Goal: Task Accomplishment & Management: Manage account settings

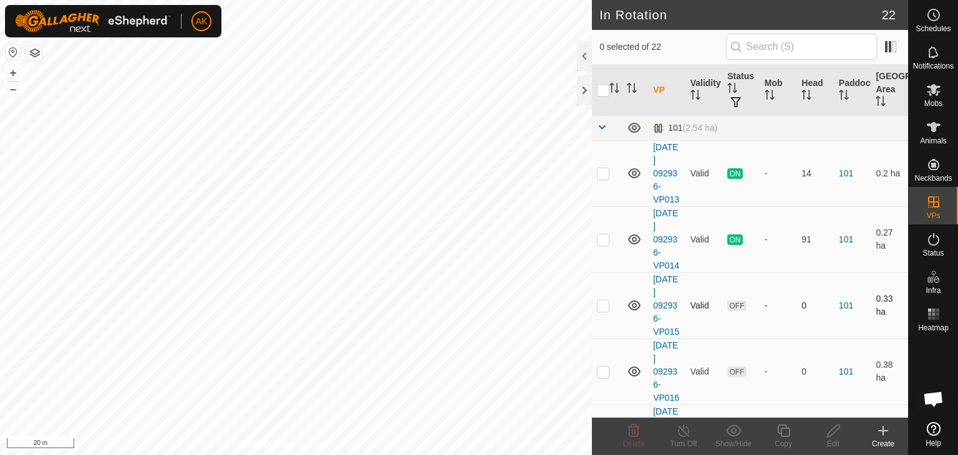
checkbox input "true"
click at [782, 430] on icon at bounding box center [783, 430] width 16 height 15
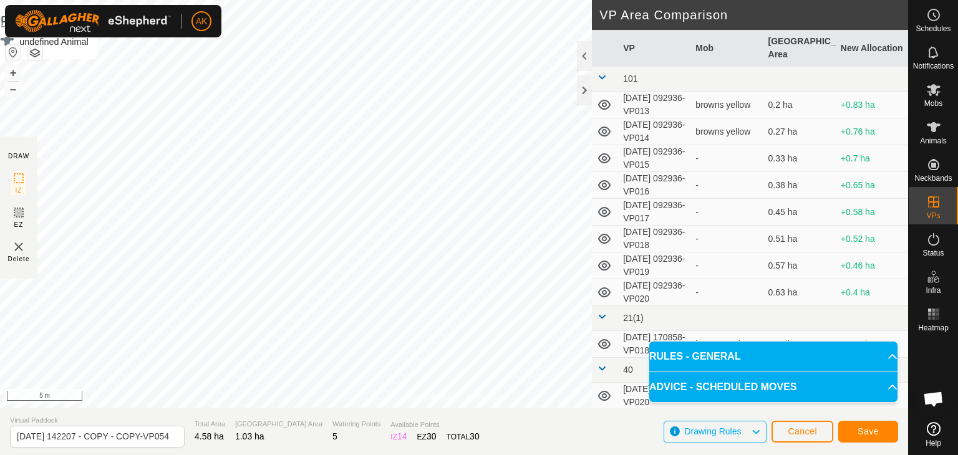
click at [17, 65] on div "Type: Inclusion Zone undefined Animal + – ⇧ i 5 m" at bounding box center [454, 204] width 908 height 408
click at [862, 426] on span "Save" at bounding box center [867, 431] width 21 height 10
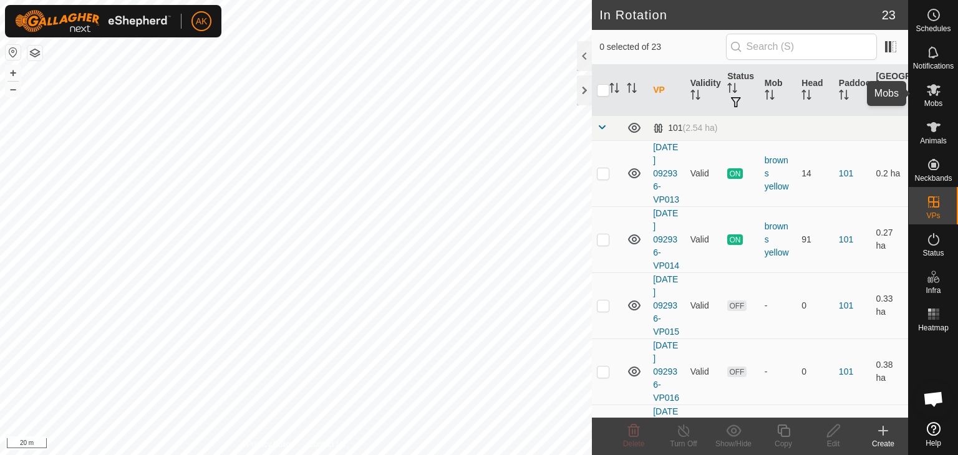
click at [931, 92] on icon at bounding box center [933, 90] width 14 height 12
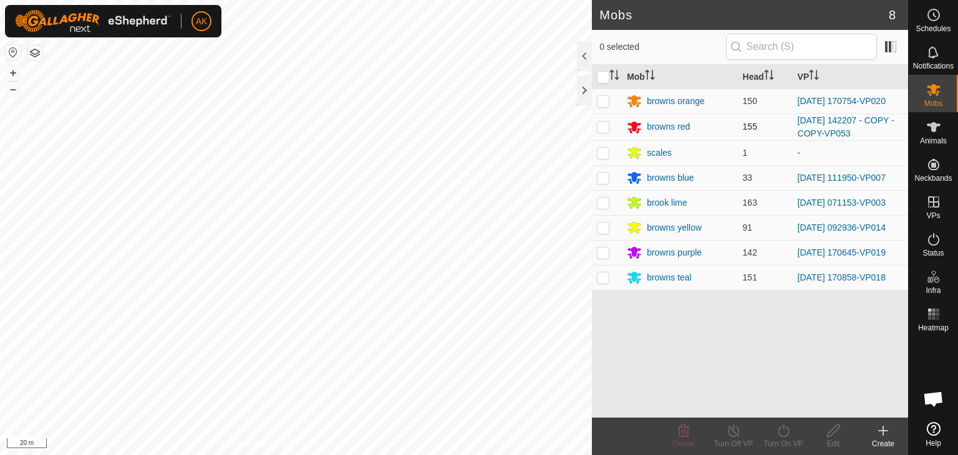
click at [606, 123] on p-checkbox at bounding box center [603, 127] width 12 height 10
checkbox input "true"
click at [779, 428] on icon at bounding box center [782, 431] width 11 height 12
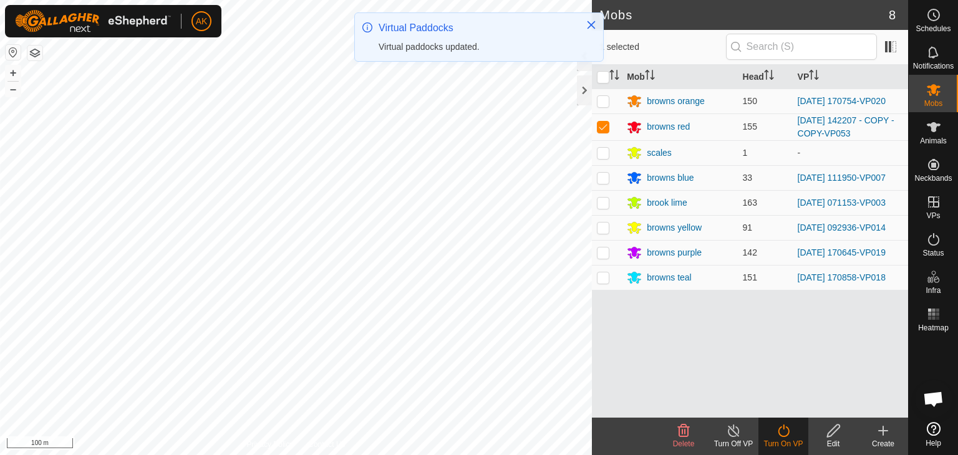
click at [782, 430] on icon at bounding box center [783, 430] width 16 height 15
click at [780, 430] on icon at bounding box center [783, 430] width 16 height 15
click at [780, 407] on link "Now" at bounding box center [820, 403] width 123 height 25
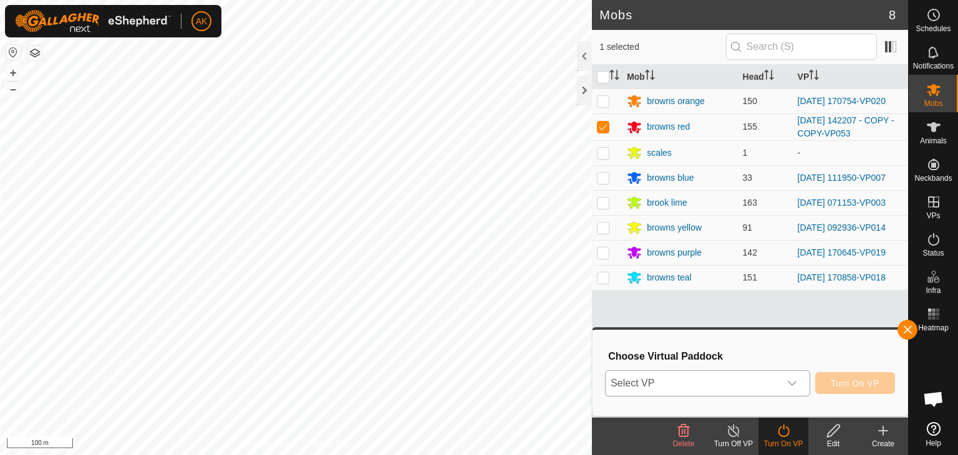
click at [730, 377] on span "Select VP" at bounding box center [692, 383] width 174 height 25
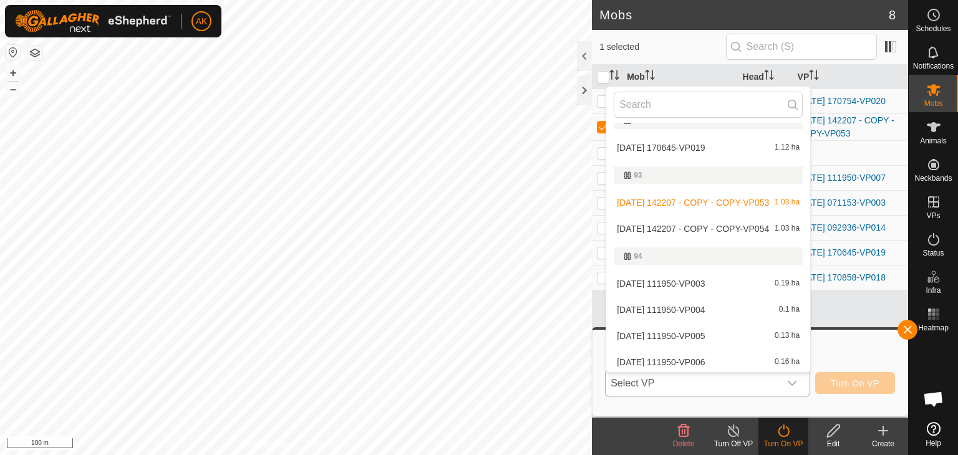
scroll to position [374, 0]
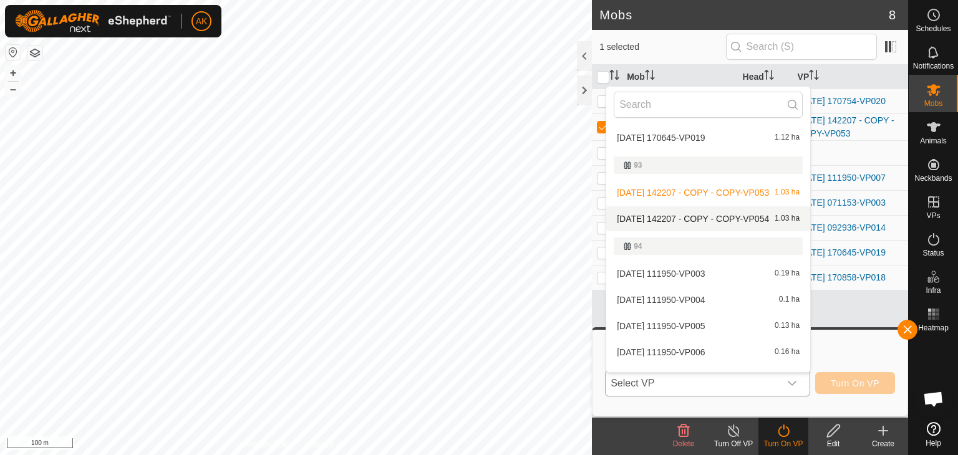
click at [699, 215] on li "[DATE] 142207 - COPY - COPY-VP054 1.03 ha" at bounding box center [708, 218] width 204 height 25
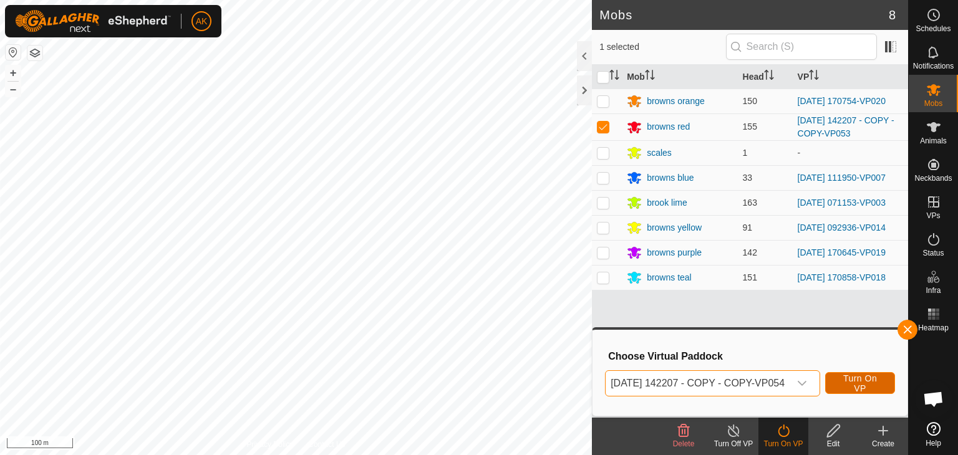
click at [866, 383] on span "Turn On VP" at bounding box center [859, 383] width 39 height 20
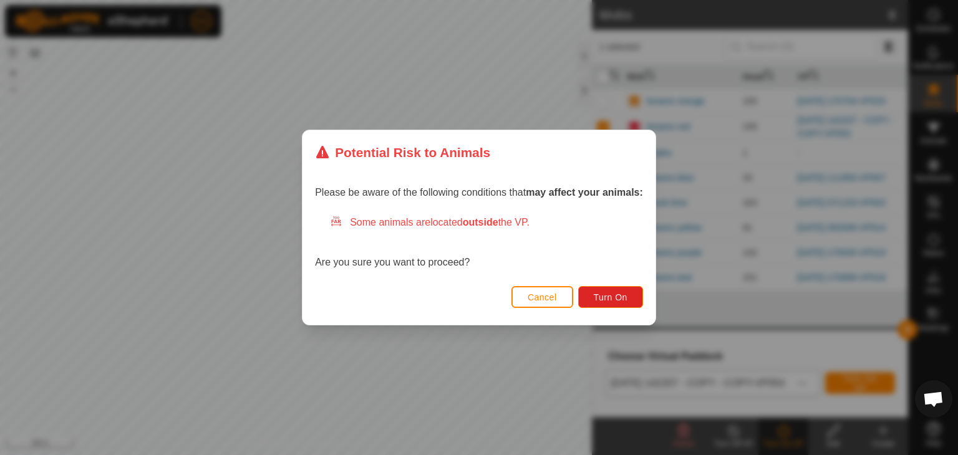
click at [622, 292] on span "Turn On" at bounding box center [610, 297] width 34 height 10
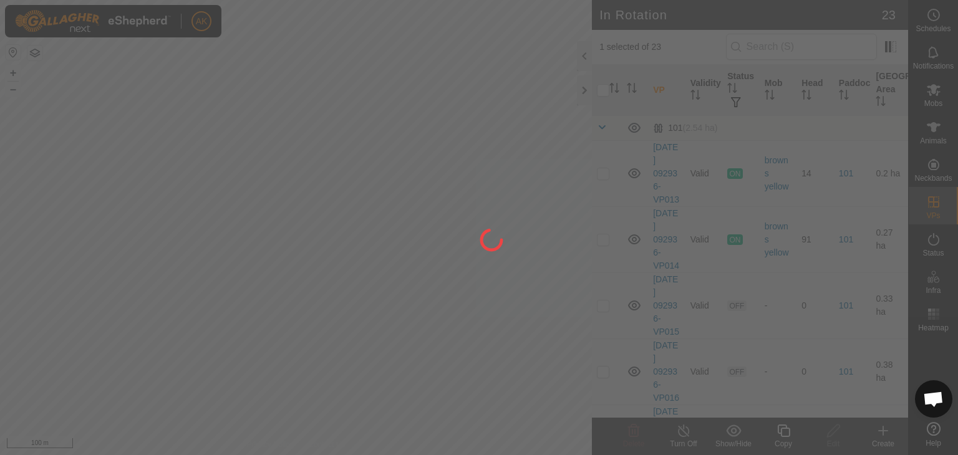
drag, startPoint x: 199, startPoint y: 319, endPoint x: 230, endPoint y: 313, distance: 31.8
click at [230, 313] on div at bounding box center [479, 227] width 958 height 455
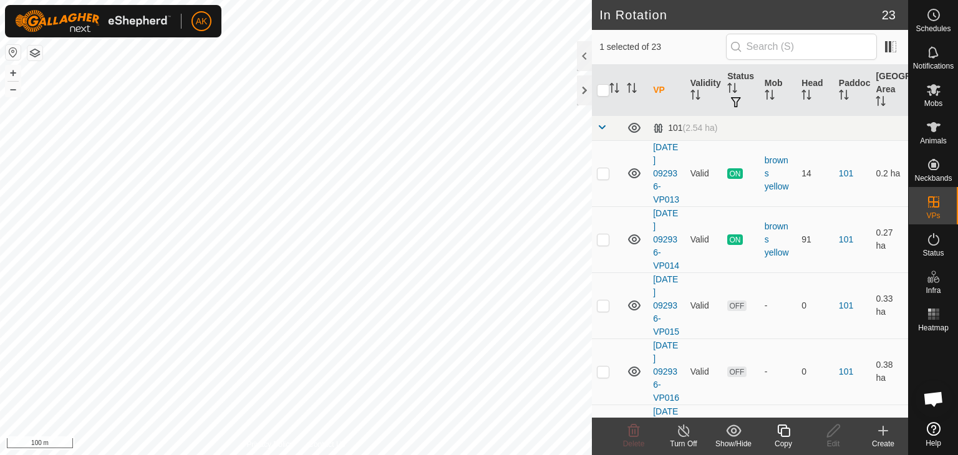
click at [783, 433] on icon at bounding box center [783, 430] width 16 height 15
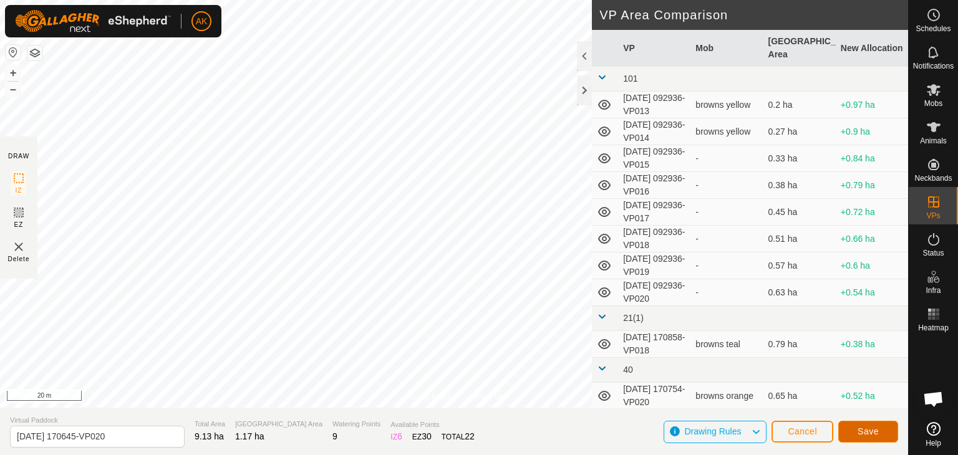
click at [856, 428] on button "Save" at bounding box center [868, 432] width 60 height 22
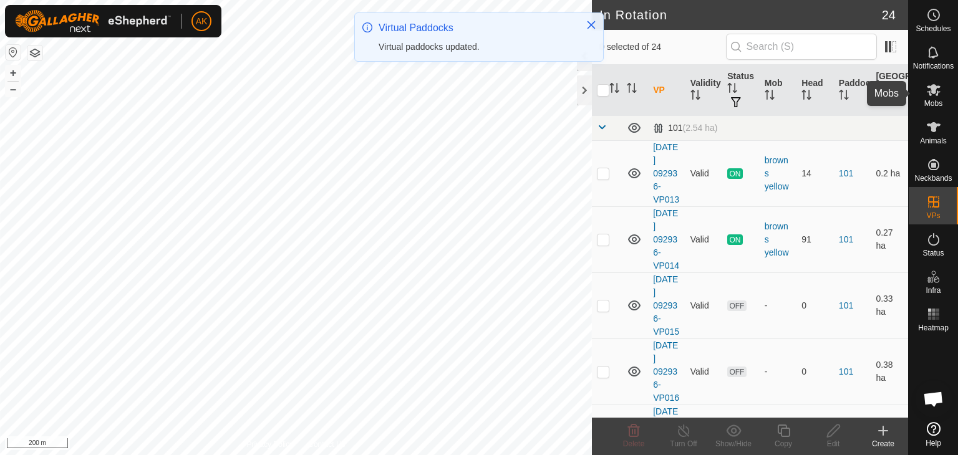
click at [933, 91] on icon at bounding box center [933, 90] width 14 height 12
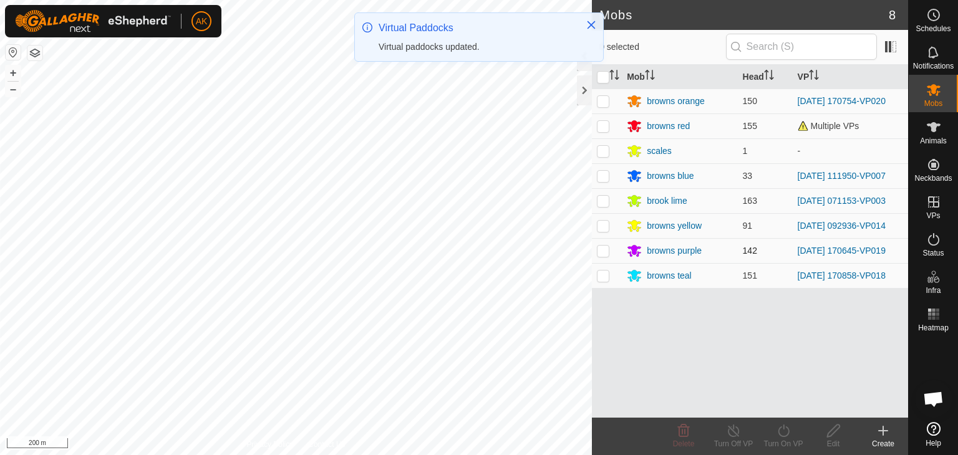
click at [605, 247] on p-checkbox at bounding box center [603, 251] width 12 height 10
checkbox input "true"
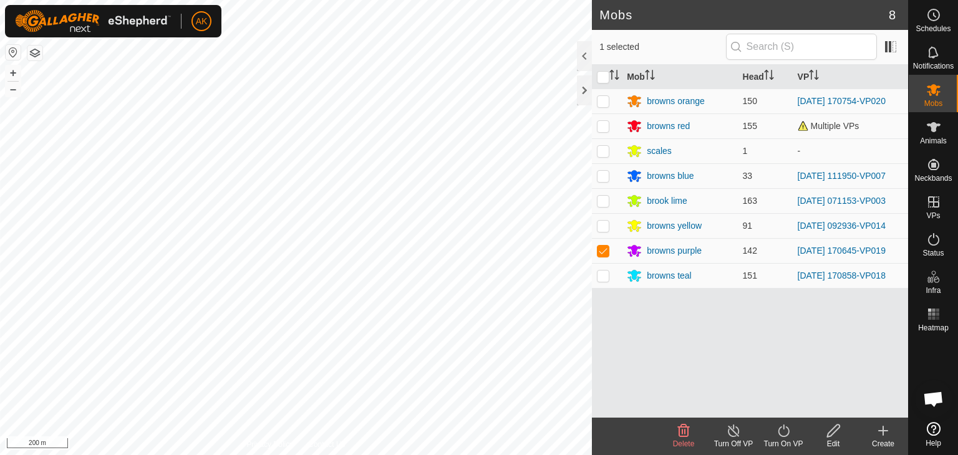
click at [790, 439] on div "Turn On VP" at bounding box center [783, 443] width 50 height 11
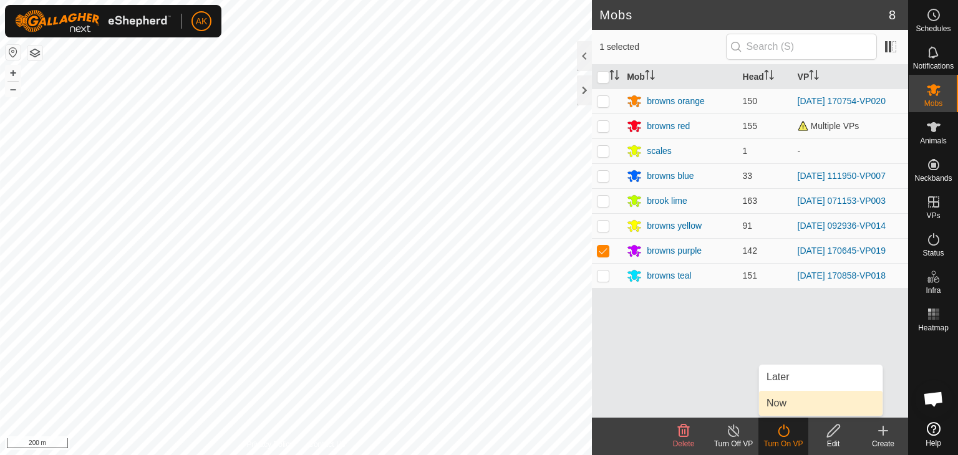
click at [783, 406] on link "Now" at bounding box center [820, 403] width 123 height 25
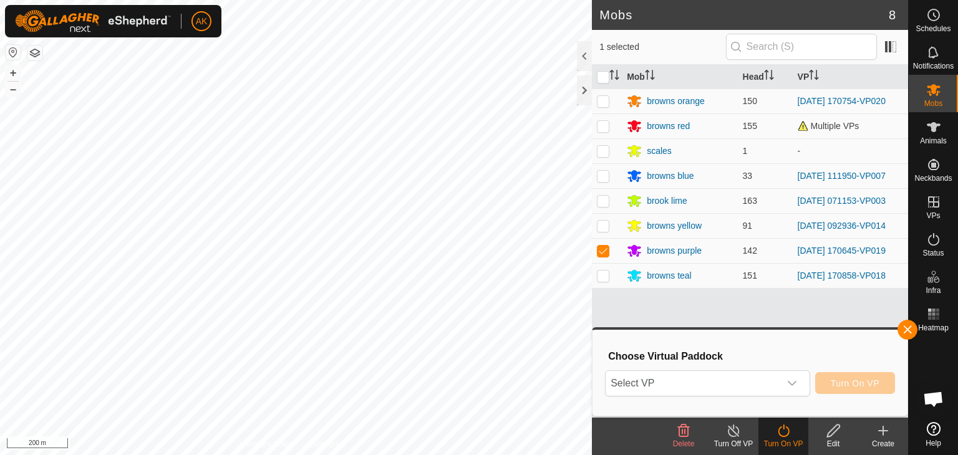
click at [749, 367] on div "Choose Virtual Paddock Select VP Turn On VP" at bounding box center [750, 372] width 300 height 71
click at [762, 383] on span "Select VP" at bounding box center [692, 383] width 174 height 25
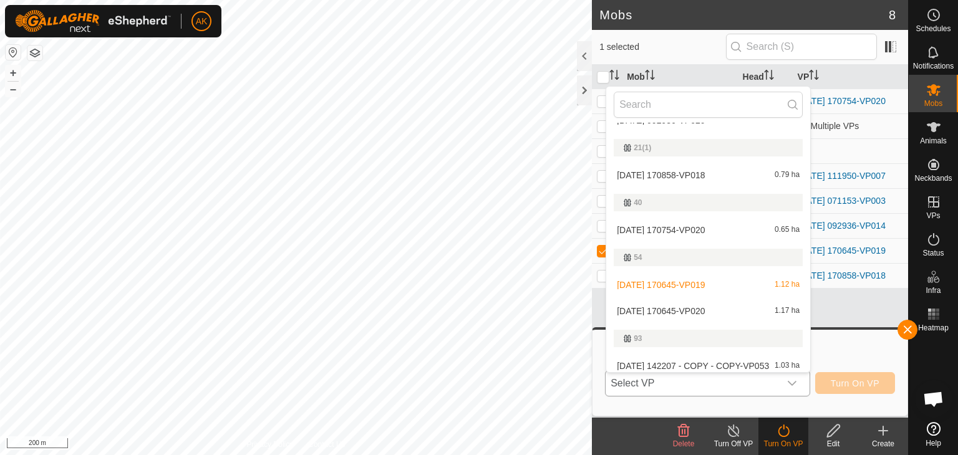
scroll to position [249, 0]
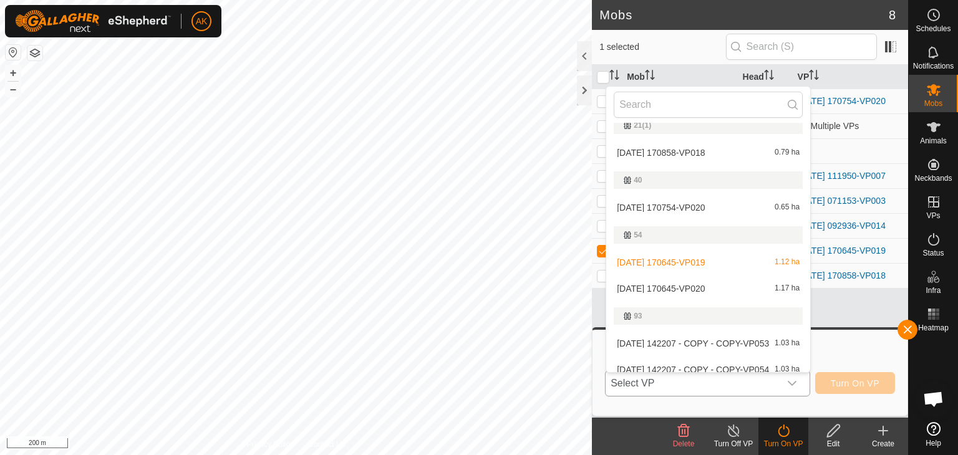
click at [680, 290] on li "[DATE] 170645-VP020 1.17 ha" at bounding box center [708, 288] width 204 height 25
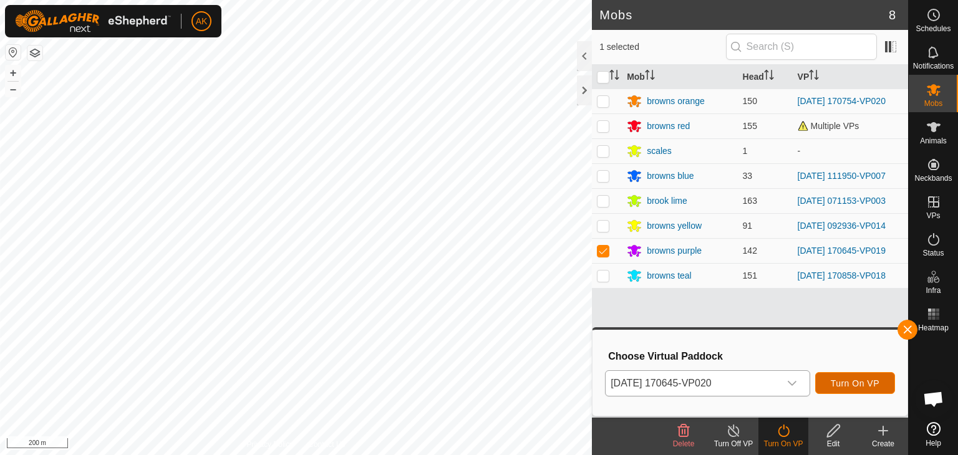
click at [845, 381] on span "Turn On VP" at bounding box center [854, 383] width 49 height 10
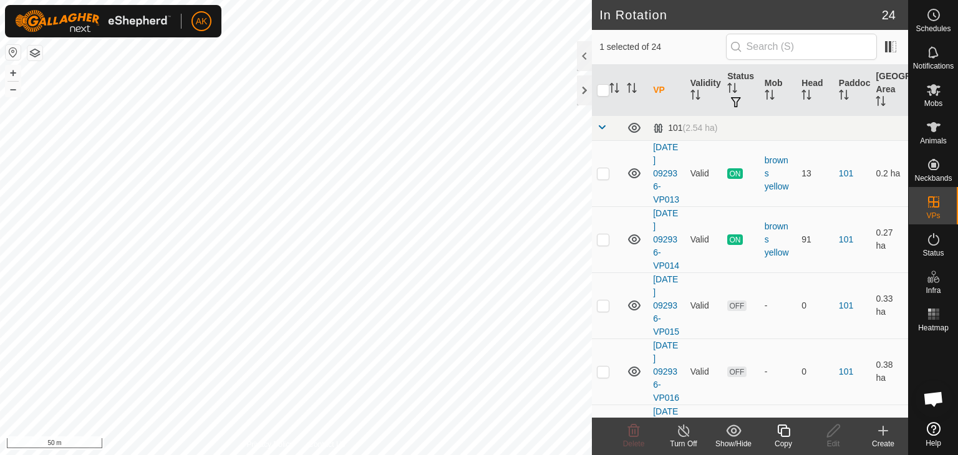
click at [787, 432] on icon at bounding box center [783, 430] width 16 height 15
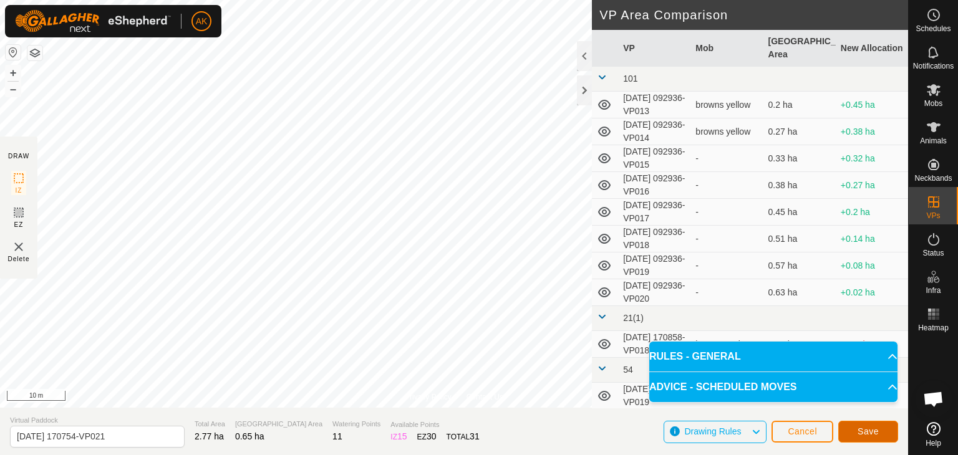
click at [865, 439] on button "Save" at bounding box center [868, 432] width 60 height 22
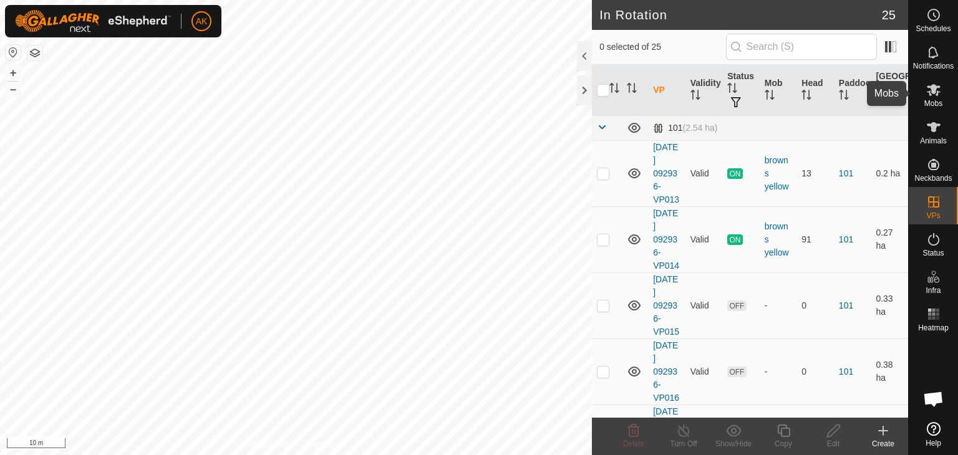
click at [929, 86] on icon at bounding box center [933, 90] width 14 height 12
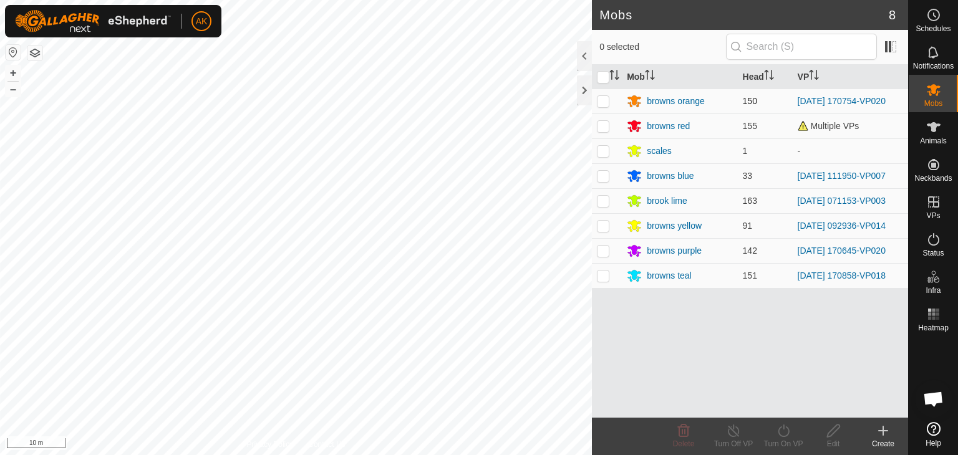
click at [604, 105] on p-checkbox at bounding box center [603, 101] width 12 height 10
checkbox input "true"
click at [784, 432] on icon at bounding box center [783, 430] width 16 height 15
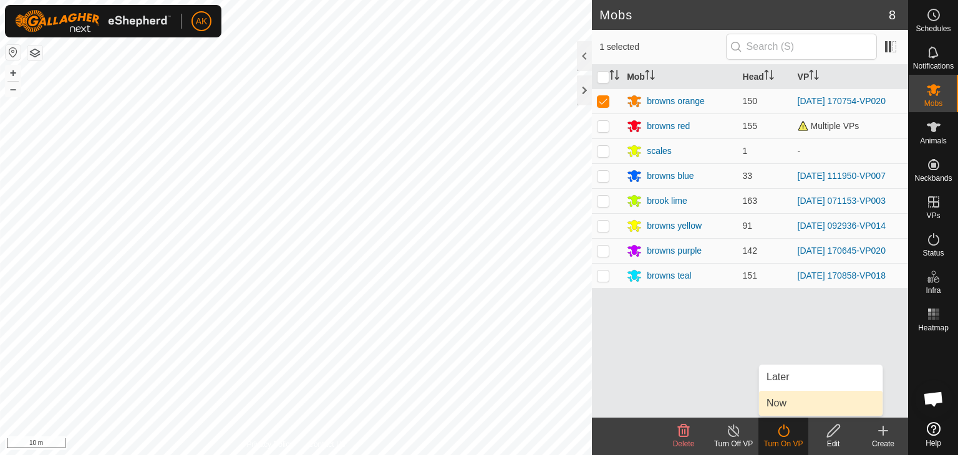
click at [778, 401] on link "Now" at bounding box center [820, 403] width 123 height 25
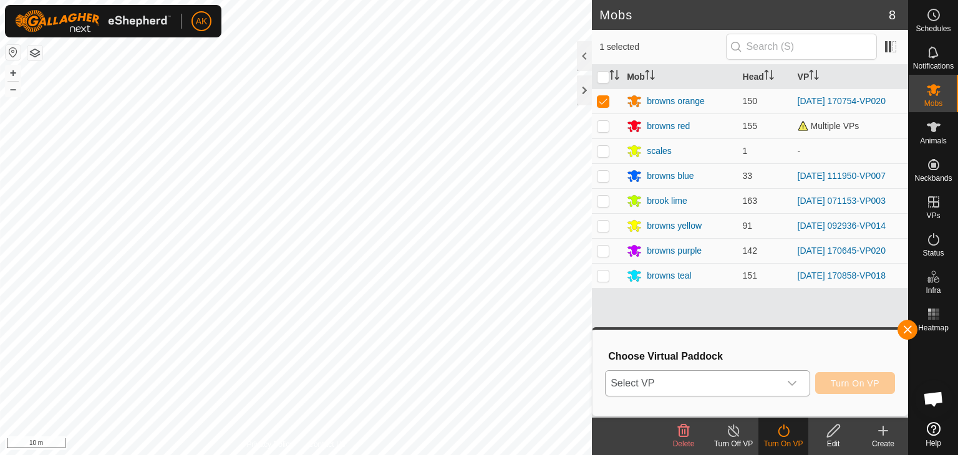
click at [741, 378] on span "Select VP" at bounding box center [692, 383] width 174 height 25
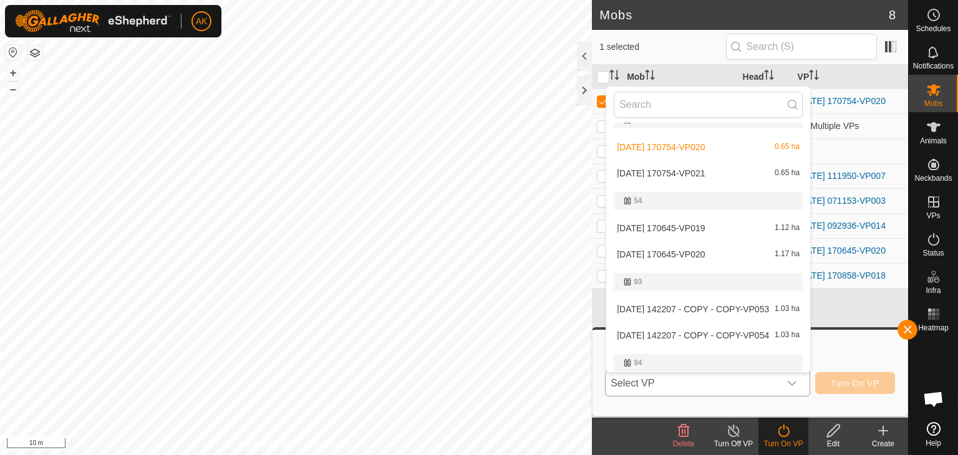
scroll to position [312, 0]
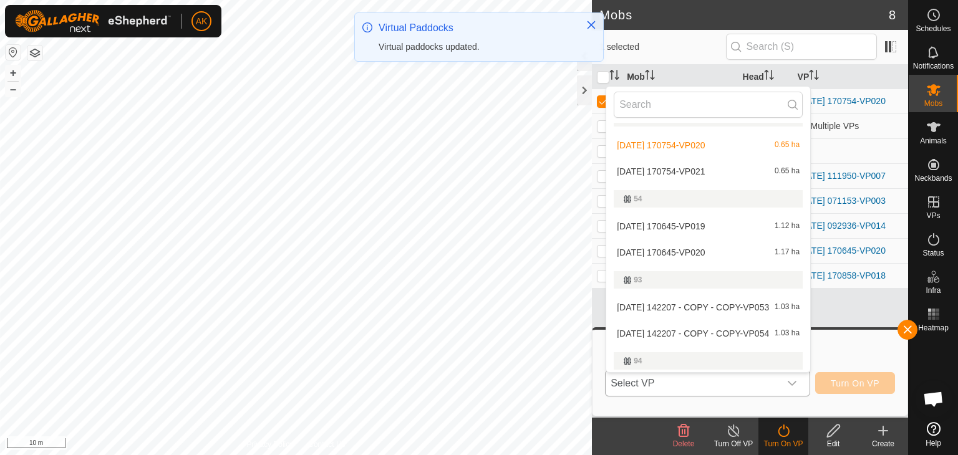
click at [696, 166] on li "[DATE] 170754-VP021 0.65 ha" at bounding box center [708, 171] width 204 height 25
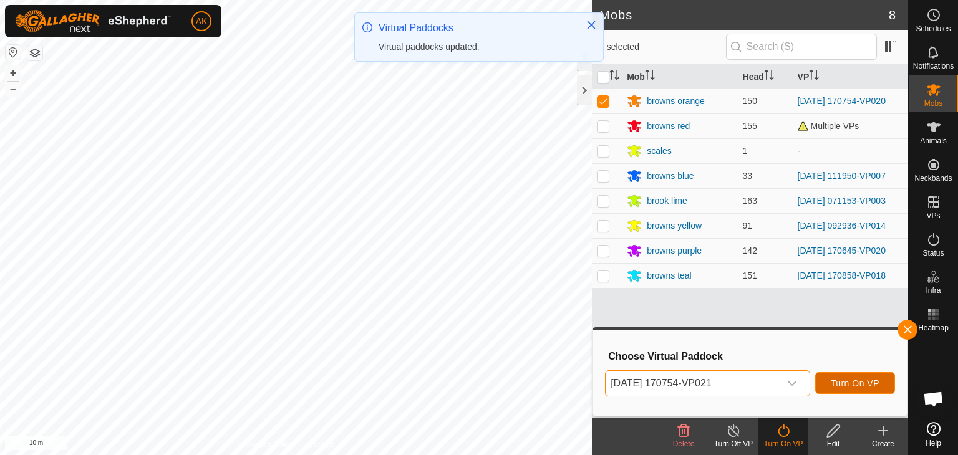
click at [865, 384] on span "Turn On VP" at bounding box center [854, 383] width 49 height 10
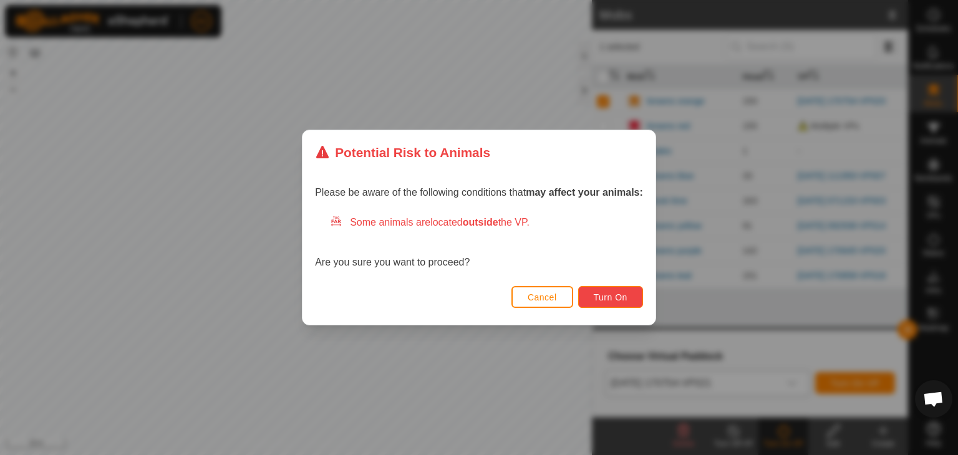
click at [613, 297] on span "Turn On" at bounding box center [610, 297] width 34 height 10
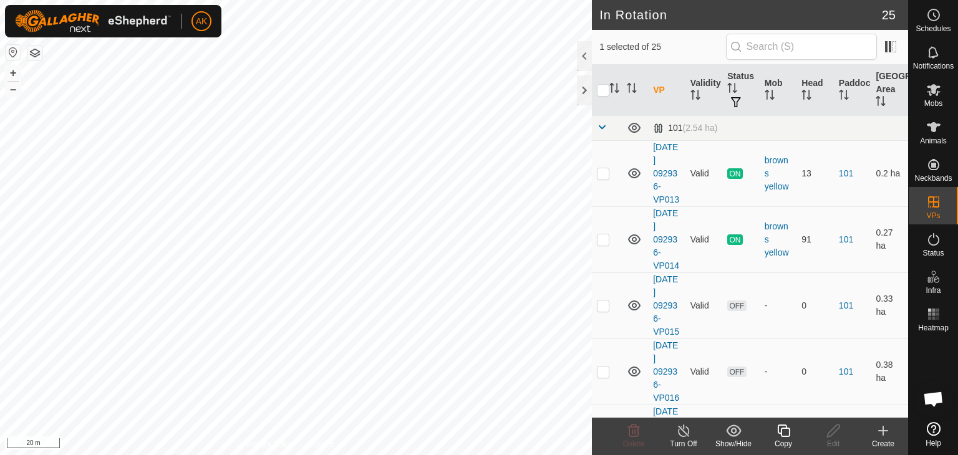
click at [783, 432] on icon at bounding box center [783, 430] width 16 height 15
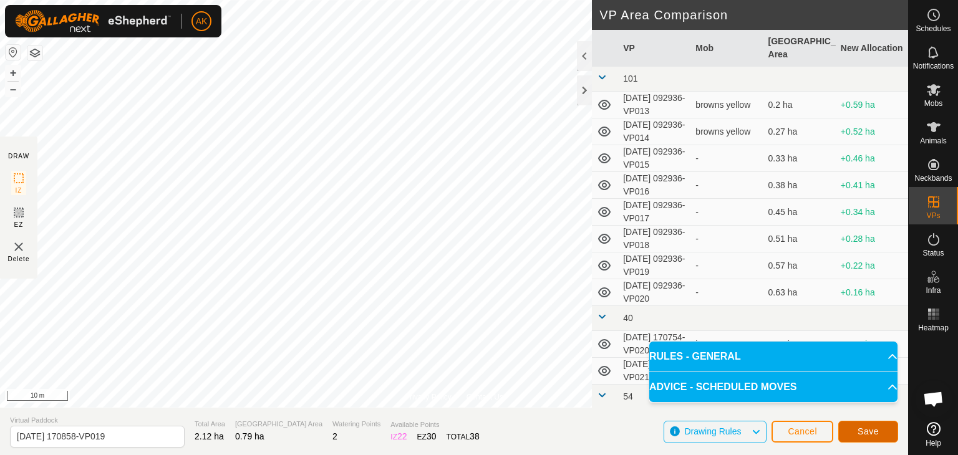
click at [864, 431] on span "Save" at bounding box center [867, 431] width 21 height 10
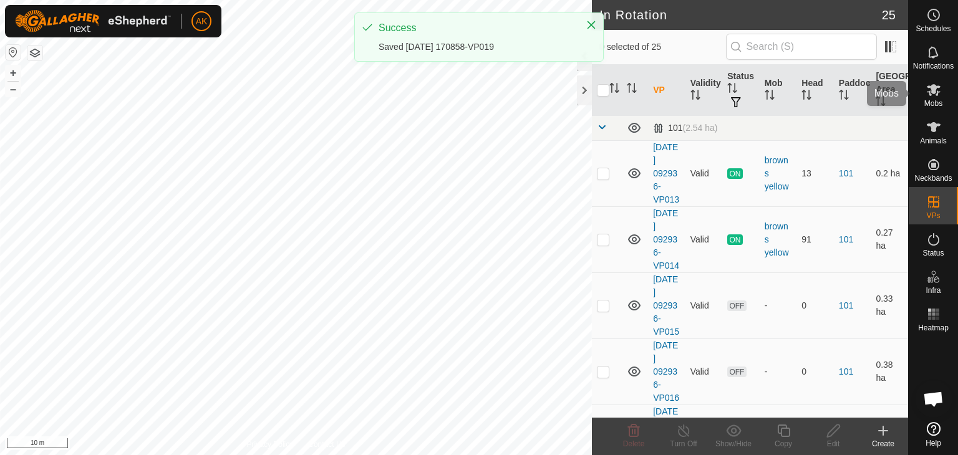
click at [924, 90] on es-mob-svg-icon at bounding box center [933, 90] width 22 height 20
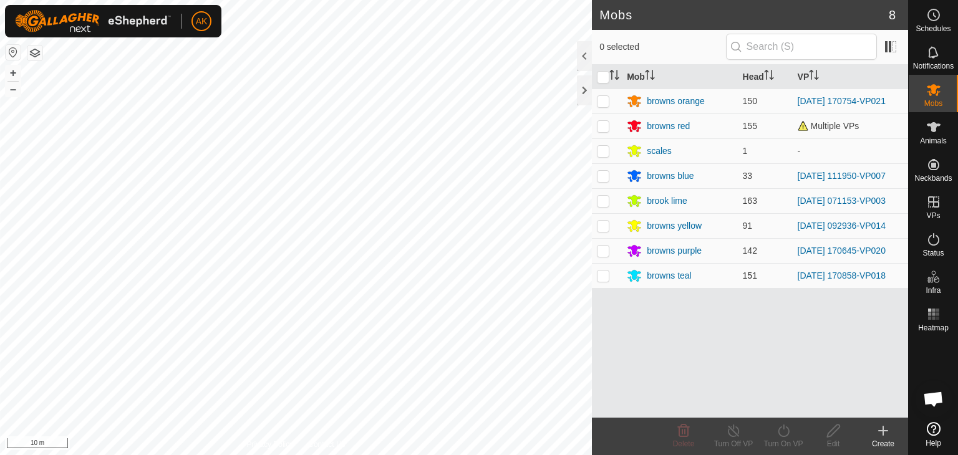
click at [604, 274] on p-checkbox at bounding box center [603, 276] width 12 height 10
checkbox input "true"
click at [781, 430] on icon at bounding box center [783, 430] width 16 height 15
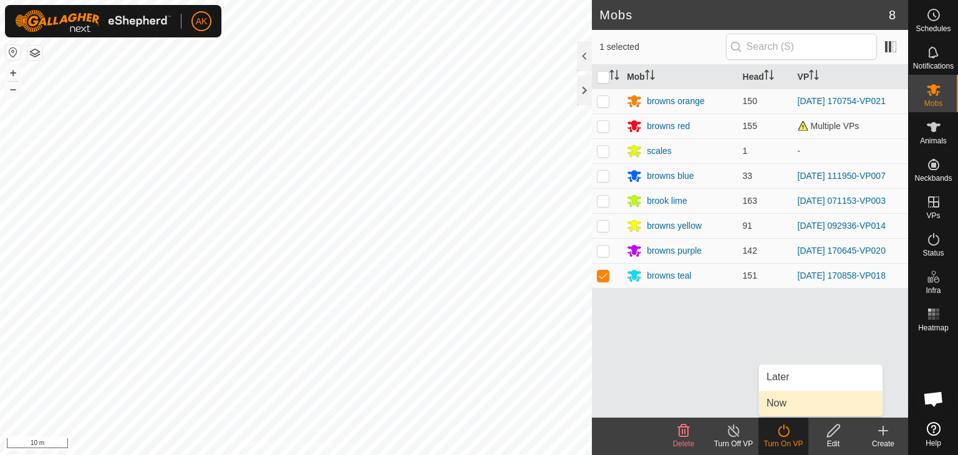
click at [783, 405] on link "Now" at bounding box center [820, 403] width 123 height 25
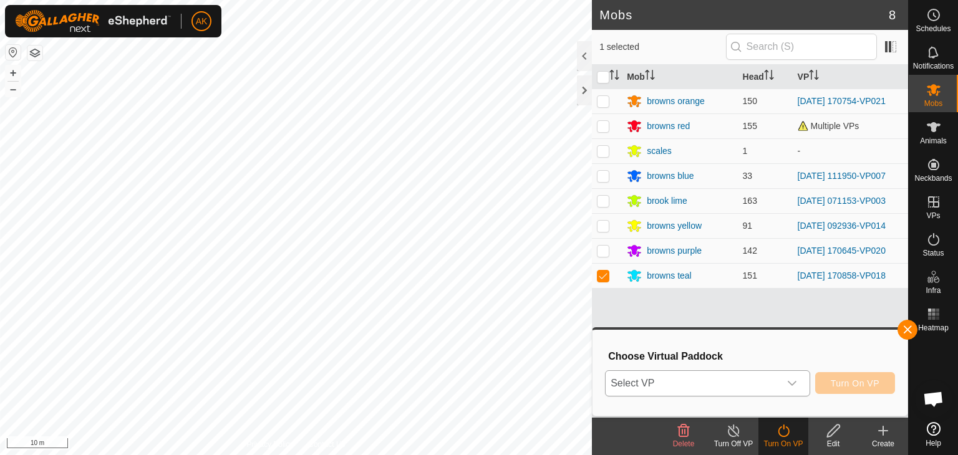
click at [793, 382] on icon "dropdown trigger" at bounding box center [792, 383] width 10 height 10
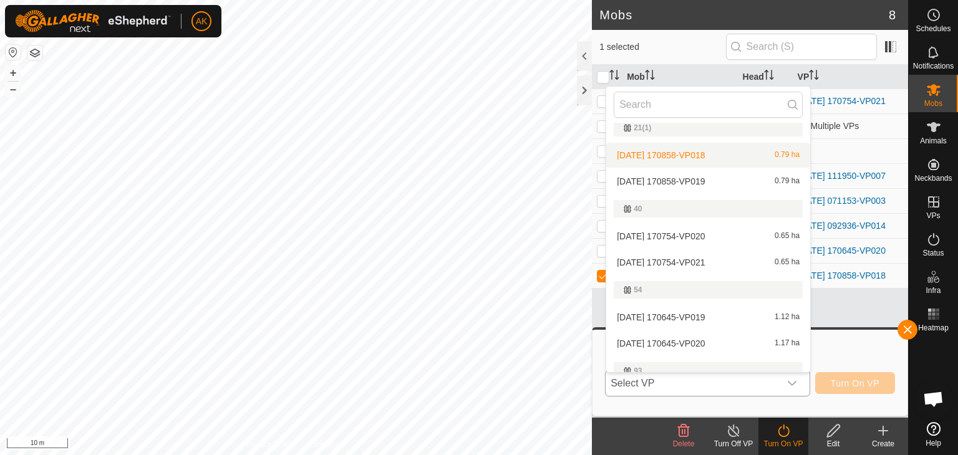
scroll to position [249, 0]
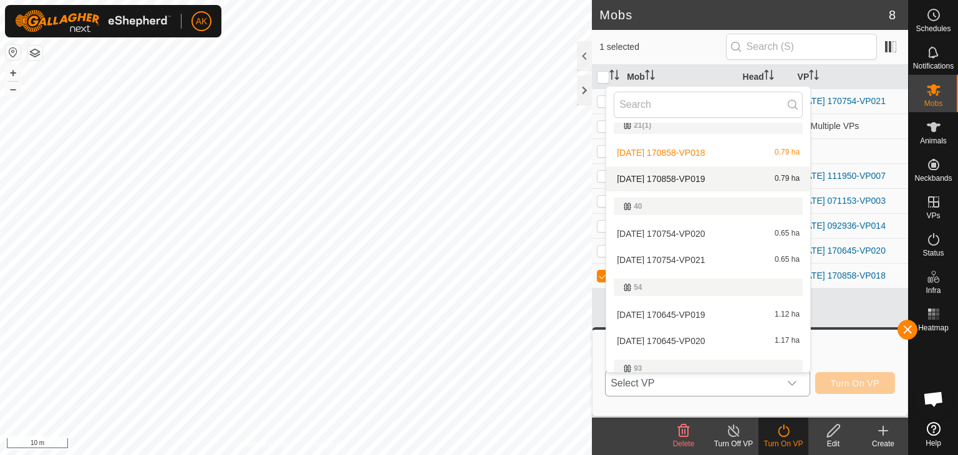
click at [689, 176] on li "[DATE] 170858-VP019 0.79 ha" at bounding box center [708, 178] width 204 height 25
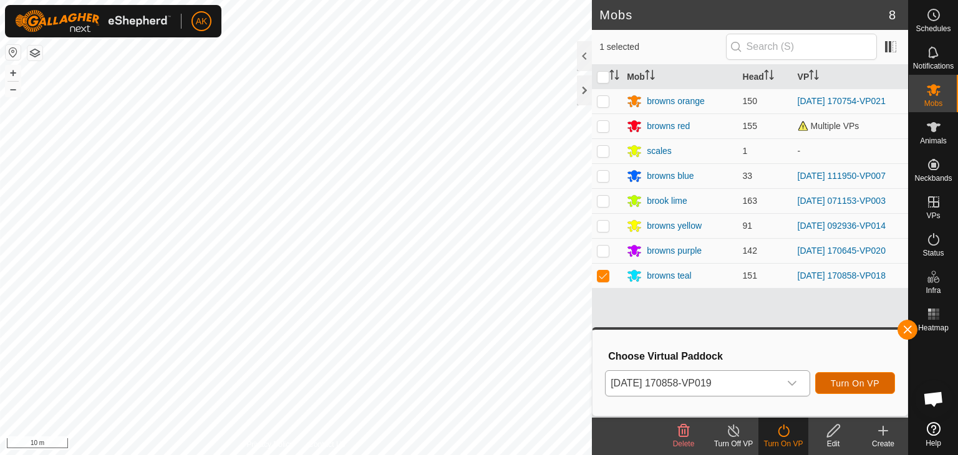
click at [853, 383] on span "Turn On VP" at bounding box center [854, 383] width 49 height 10
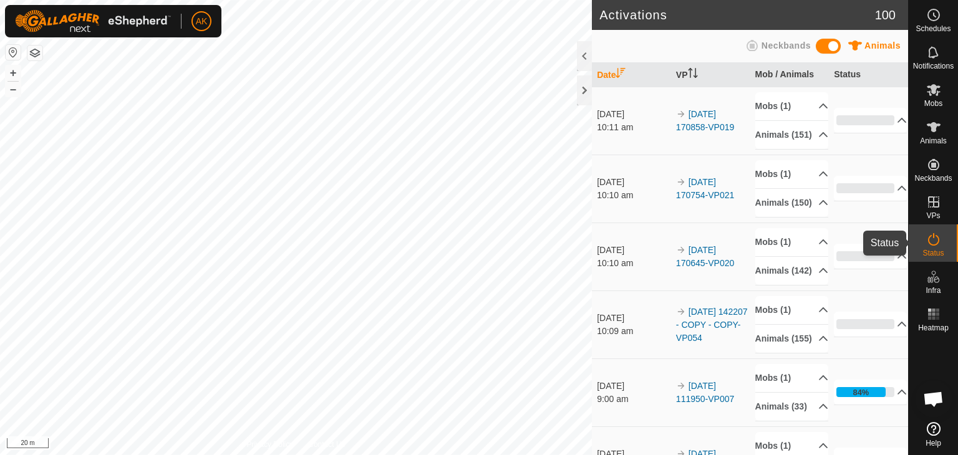
click at [930, 242] on icon at bounding box center [933, 239] width 15 height 15
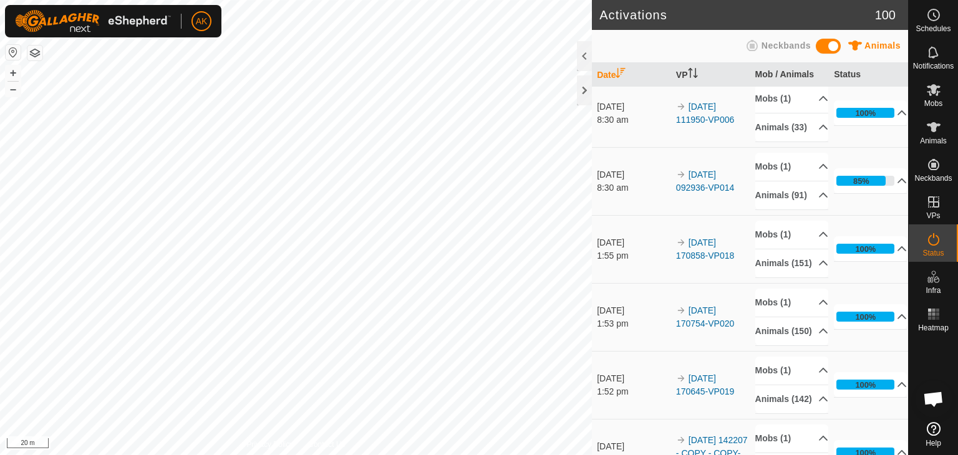
scroll to position [312, 0]
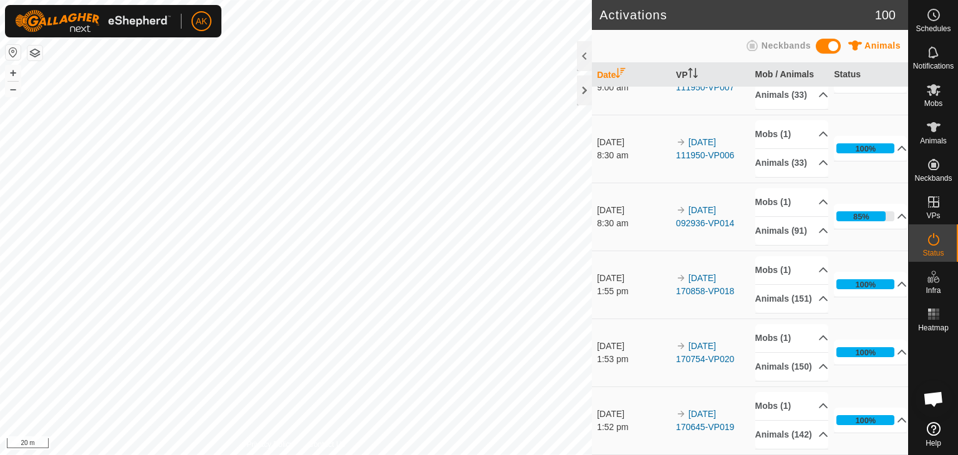
click at [772, 80] on p-accordion-header "Mobs (1)" at bounding box center [791, 66] width 73 height 28
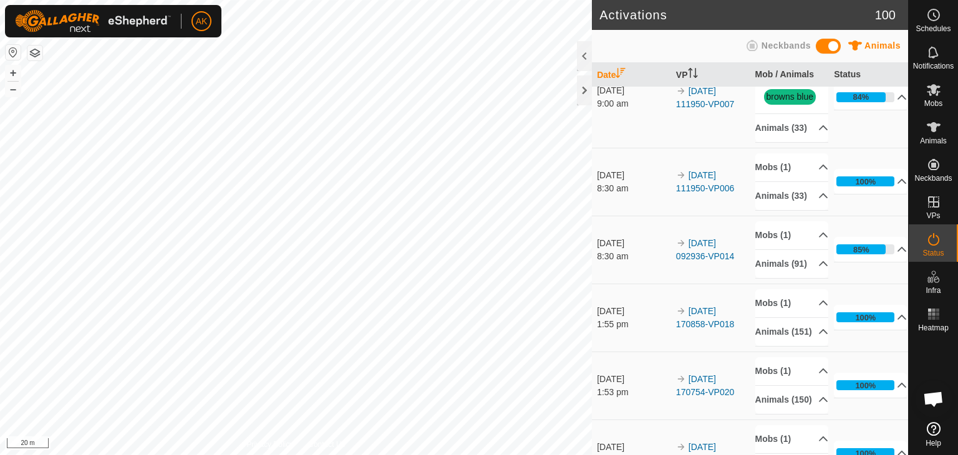
click at [772, 80] on p-accordion-header "Mobs (1)" at bounding box center [791, 66] width 73 height 28
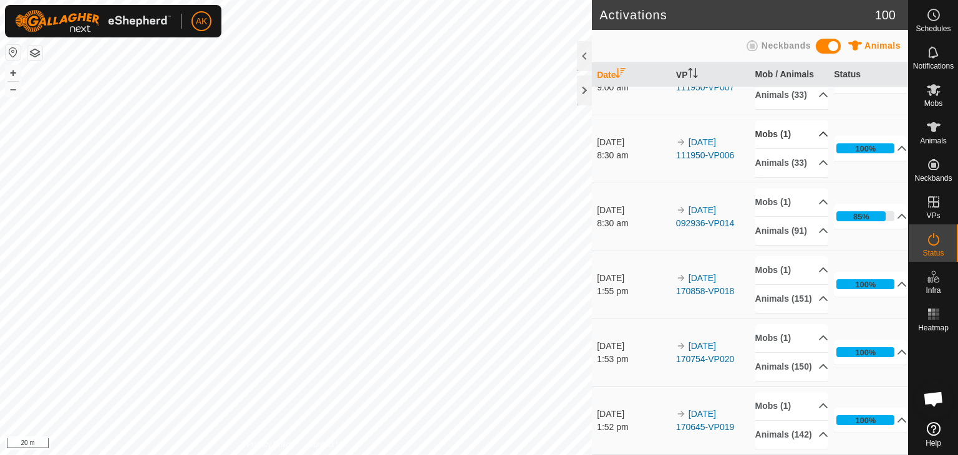
click at [775, 148] on p-accordion-header "Mobs (1)" at bounding box center [791, 134] width 73 height 28
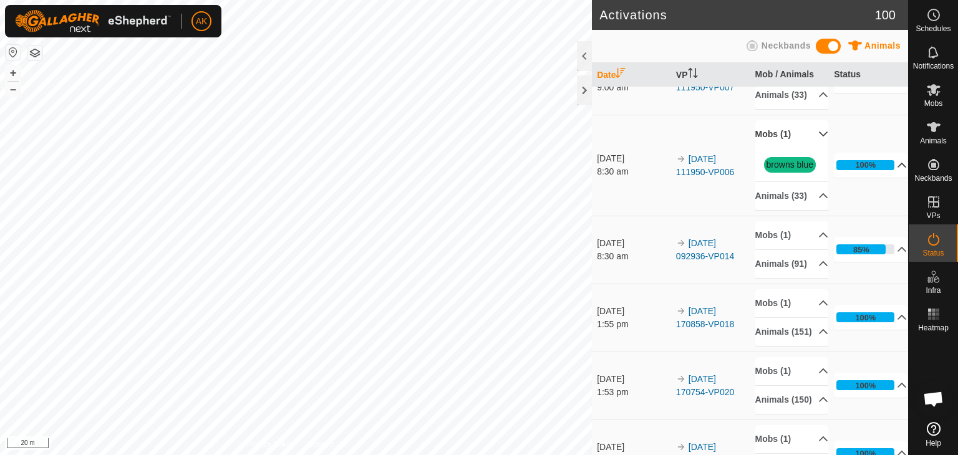
click at [896, 170] on icon at bounding box center [901, 165] width 10 height 10
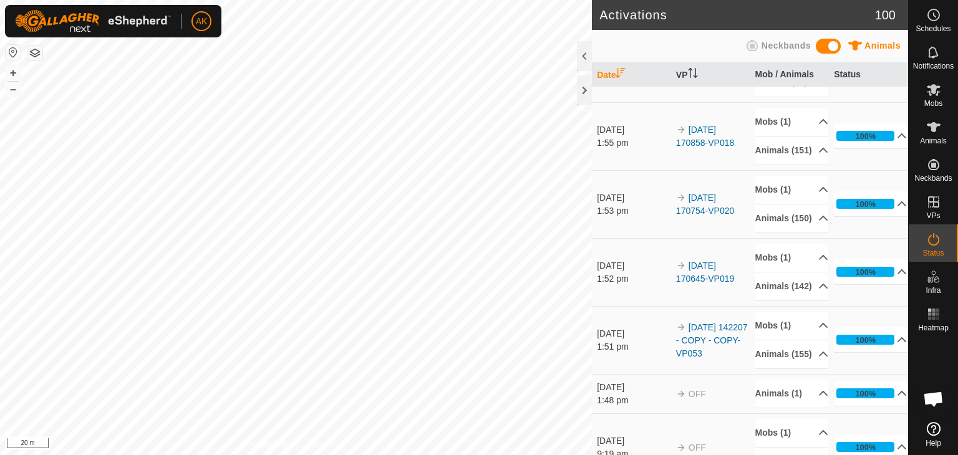
scroll to position [187, 0]
